Goal: Transaction & Acquisition: Book appointment/travel/reservation

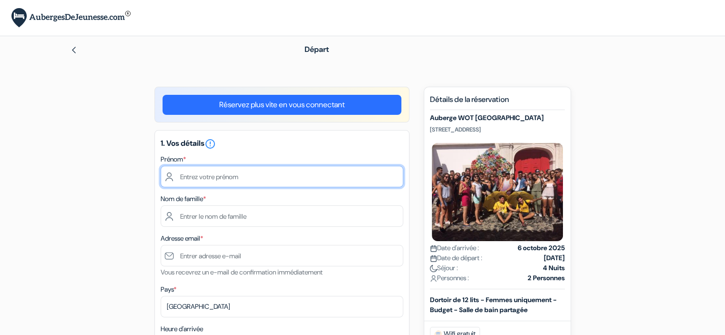
click at [225, 177] on input "text" at bounding box center [282, 176] width 243 height 21
type input "Eva"
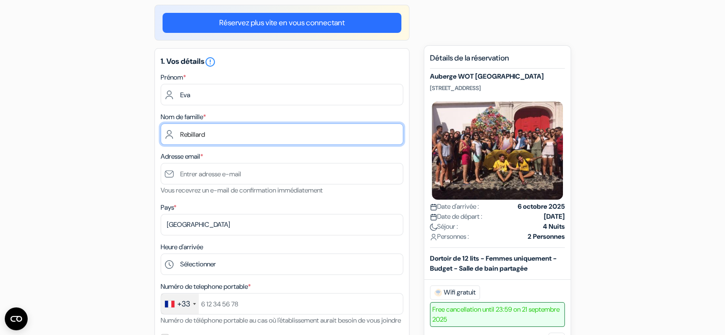
scroll to position [91, 0]
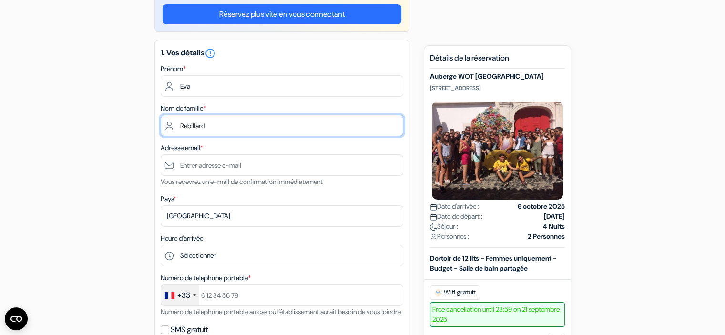
type input "Rebillard"
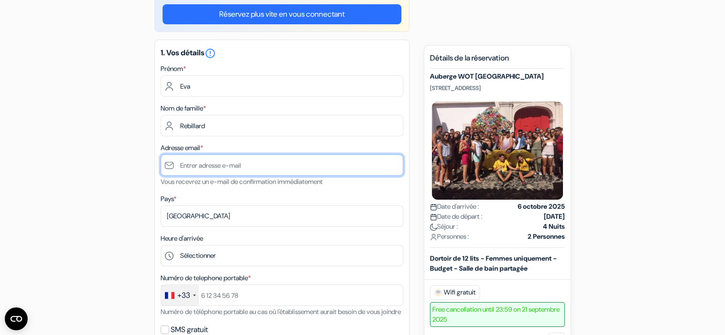
click at [225, 166] on input "text" at bounding box center [282, 164] width 243 height 21
type input "[EMAIL_ADDRESS][DOMAIN_NAME]"
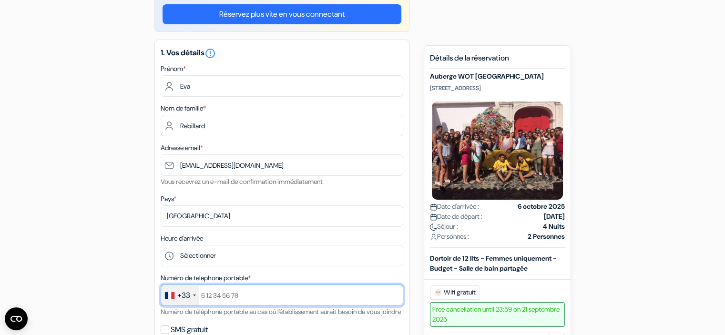
type input "[PHONE_NUMBER]"
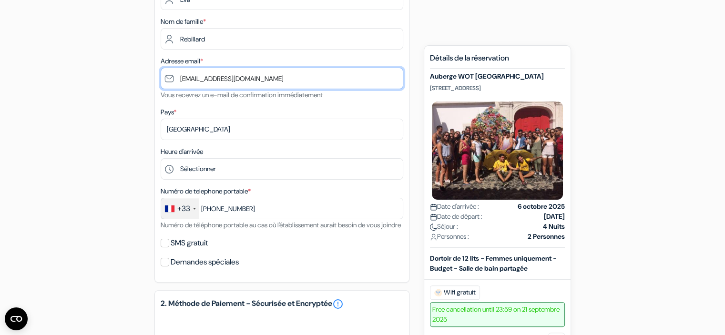
scroll to position [186, 0]
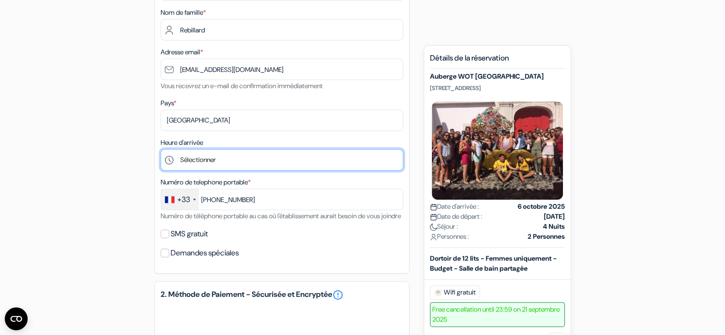
click at [224, 159] on select "Sélectionner 1:00 2:00 3:00 4:00 5:00 6:00 7:00 8:00 9:00 10:00 11:00 12:00 13:…" at bounding box center [282, 159] width 243 height 21
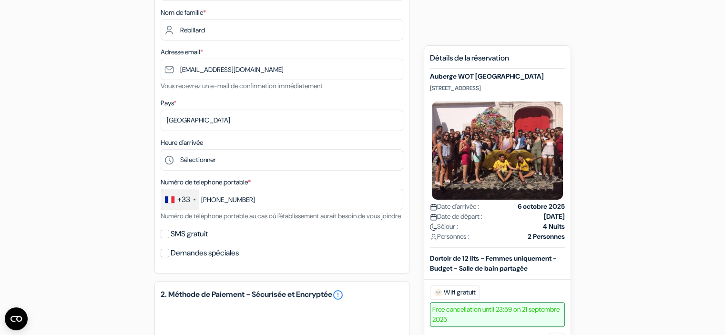
click at [119, 139] on div "add_box Auberge WOT [GEOGRAPHIC_DATA] [STREET_ADDRESS] done done done" at bounding box center [362, 265] width 629 height 731
drag, startPoint x: 543, startPoint y: 91, endPoint x: 427, endPoint y: 87, distance: 115.9
click at [427, 87] on div "Nouvelle Réservation Détails de la réservation Auberge WOT [GEOGRAPHIC_DATA] [S…" at bounding box center [497, 320] width 147 height 551
copy p "[STREET_ADDRESS]"
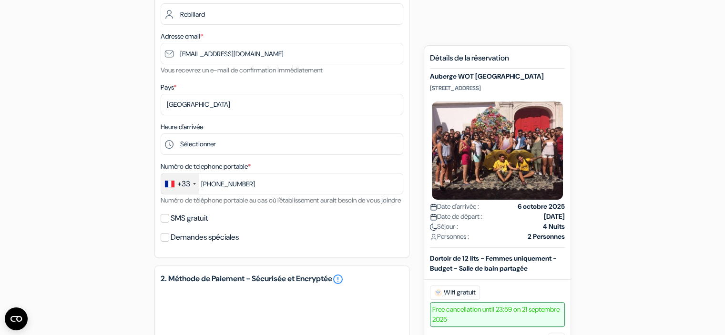
scroll to position [187, 0]
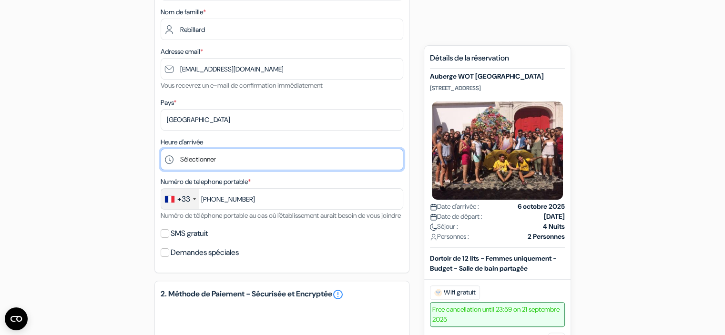
click at [263, 161] on select "Sélectionner 1:00 2:00 3:00 4:00 5:00 6:00 7:00 8:00 9:00 10:00 11:00 12:00 13:…" at bounding box center [282, 159] width 243 height 21
select select "20"
click at [161, 149] on select "Sélectionner 1:00 2:00 3:00 4:00 5:00 6:00 7:00 8:00 9:00 10:00 11:00 12:00 13:…" at bounding box center [282, 159] width 243 height 21
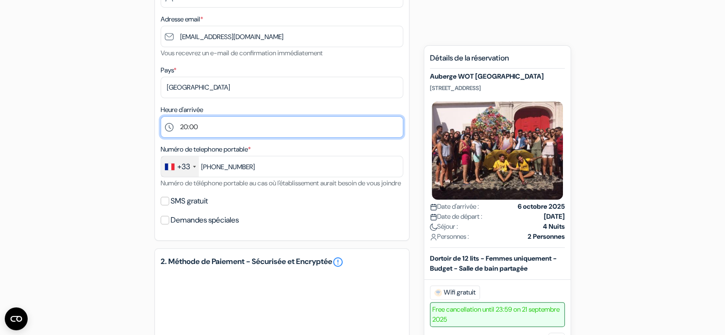
scroll to position [242, 0]
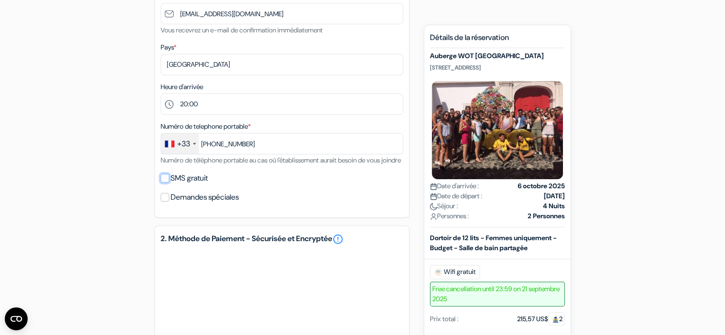
click at [167, 183] on input "SMS gratuit" at bounding box center [165, 178] width 9 height 9
checkbox input "true"
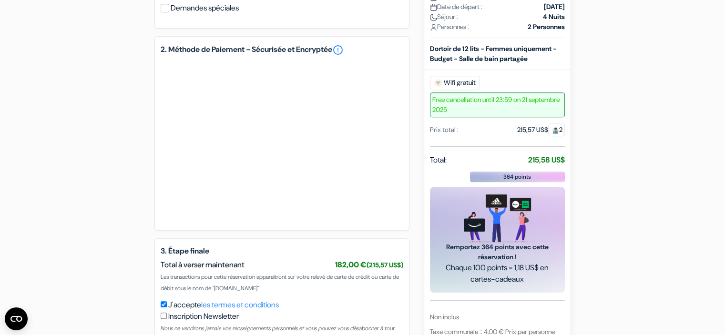
scroll to position [531, 0]
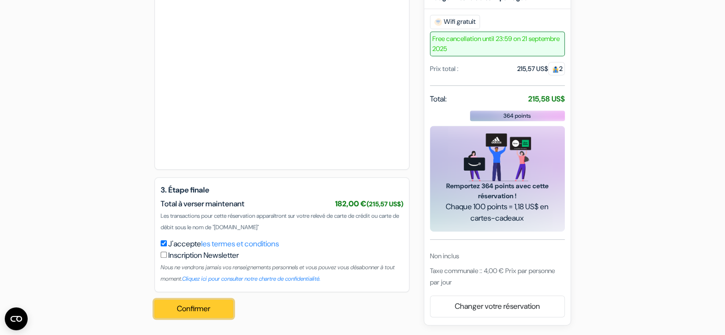
click at [195, 307] on button "Confirmer Loading..." at bounding box center [193, 309] width 79 height 18
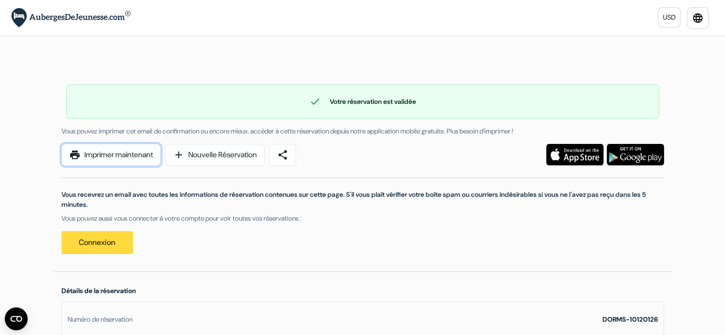
click at [133, 154] on link "print Imprimer maintenant" at bounding box center [110, 155] width 99 height 22
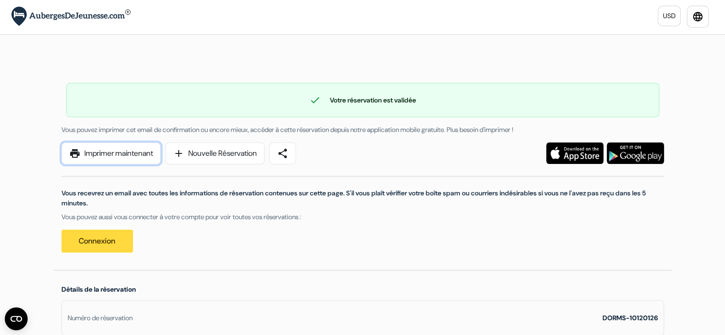
scroll to position [1, 0]
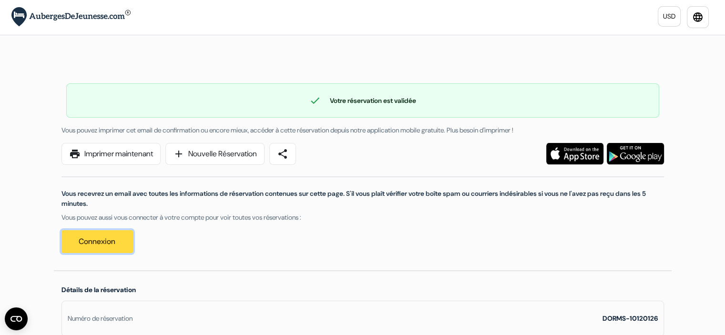
click at [107, 243] on link "Connexion" at bounding box center [97, 241] width 72 height 23
